Goal: Navigation & Orientation: Find specific page/section

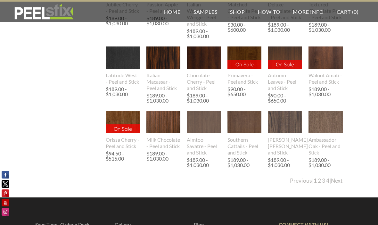
scroll to position [1215, 0]
click at [341, 184] on link "Next" at bounding box center [337, 181] width 12 height 7
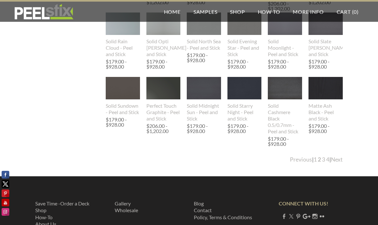
scroll to position [1224, 0]
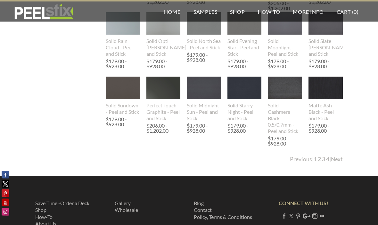
click at [342, 160] on link "Next" at bounding box center [337, 159] width 12 height 7
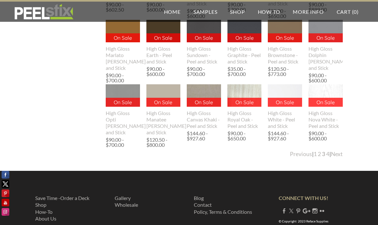
scroll to position [1237, 0]
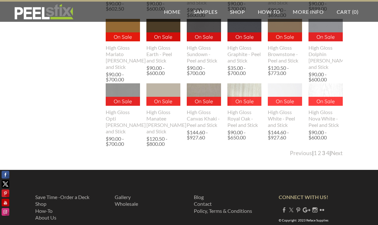
click at [340, 156] on link "Next" at bounding box center [337, 153] width 12 height 7
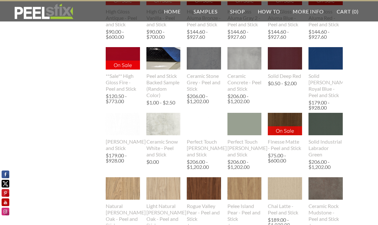
scroll to position [680, 0]
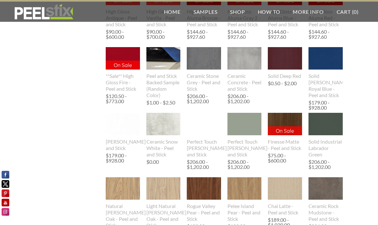
click at [247, 123] on img at bounding box center [245, 124] width 52 height 23
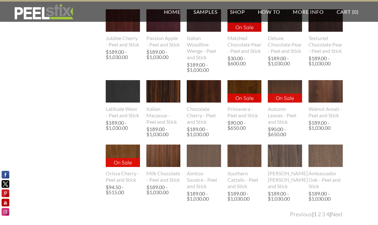
scroll to position [1243, 0]
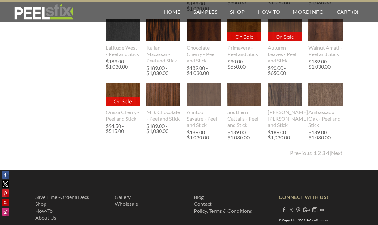
click at [326, 154] on link "4" at bounding box center [327, 153] width 3 height 7
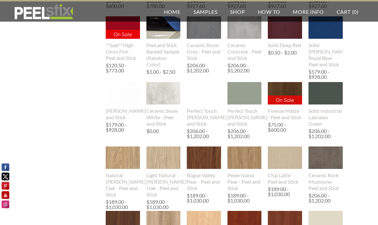
scroll to position [709, 0]
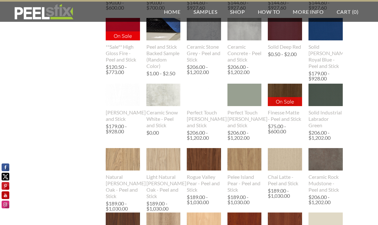
click at [329, 90] on img at bounding box center [326, 95] width 34 height 44
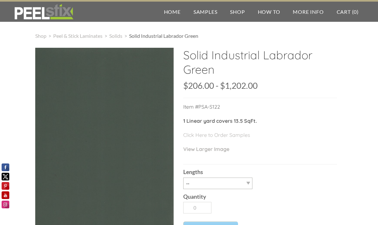
click at [117, 37] on span "Solids" at bounding box center [115, 36] width 13 height 6
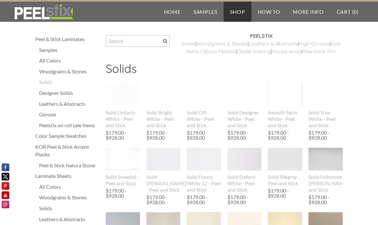
click at [56, 70] on div "Woodgrains & Stones" at bounding box center [69, 72] width 60 height 8
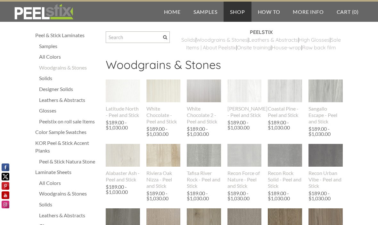
scroll to position [4, 0]
